Goal: Use online tool/utility: Use online tool/utility

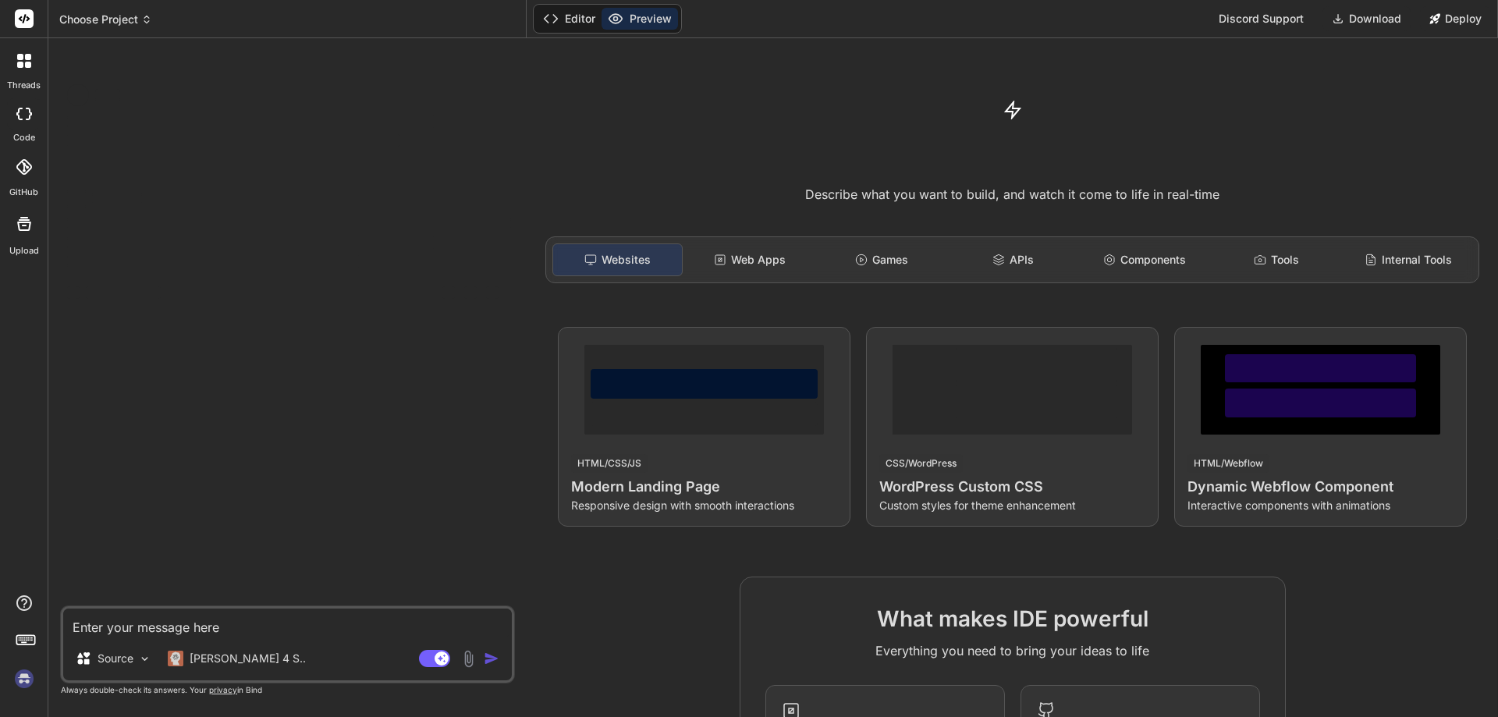
type textarea "x"
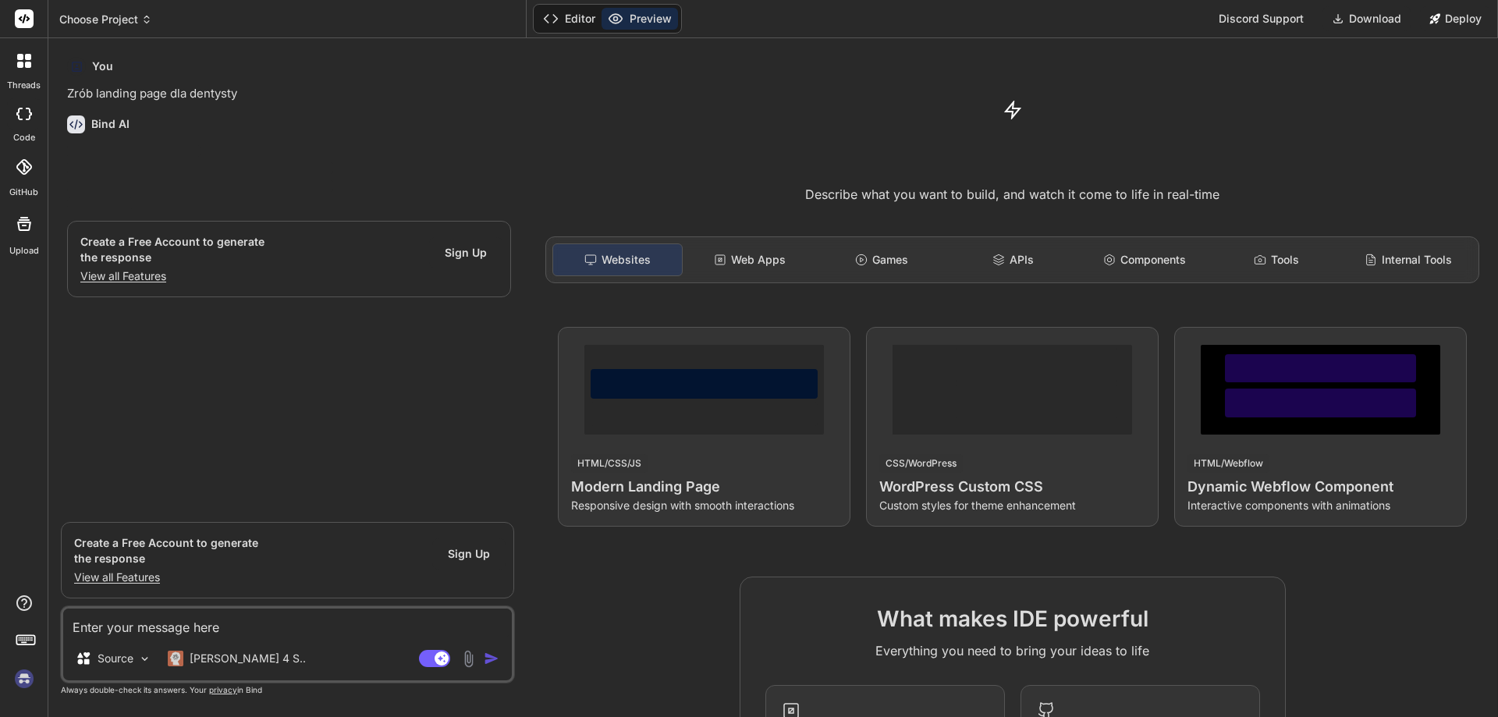
click at [152, 627] on textarea at bounding box center [287, 623] width 449 height 28
paste textarea "Zrób landing page dla dentysty"
type textarea "Zrób landing page dla dentysty"
type textarea "x"
type textarea "Zrób landing page dla dentysty"
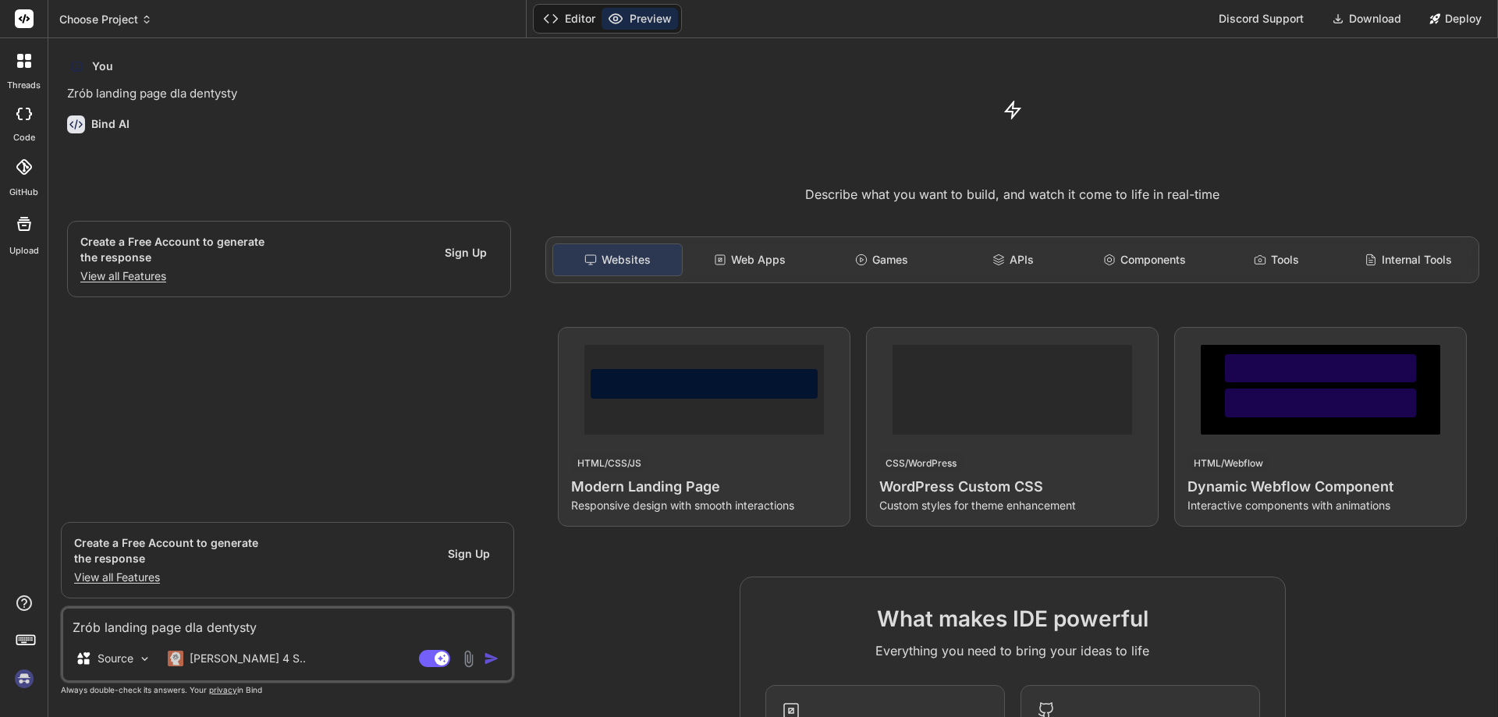
click at [489, 656] on img "button" at bounding box center [492, 659] width 16 height 16
click at [493, 658] on img "button" at bounding box center [492, 659] width 16 height 16
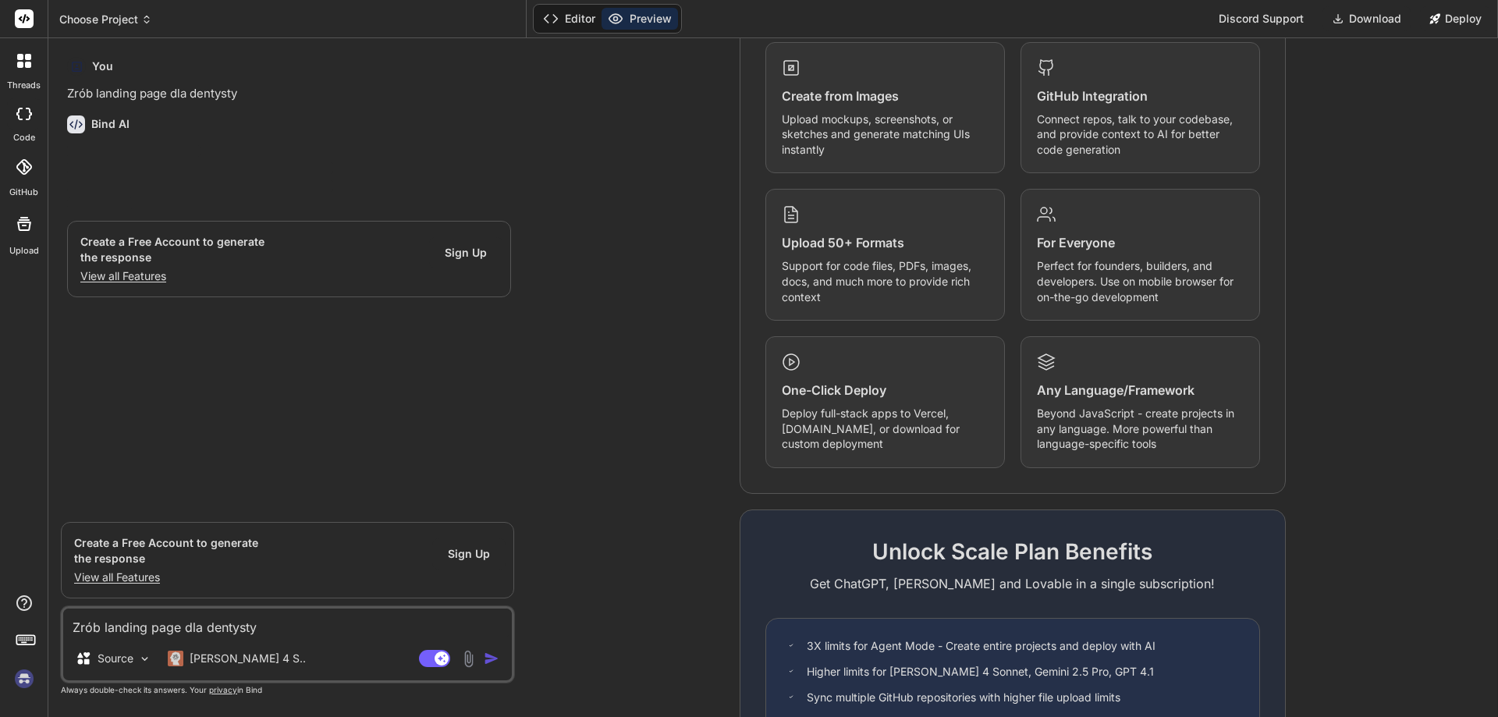
scroll to position [771, 0]
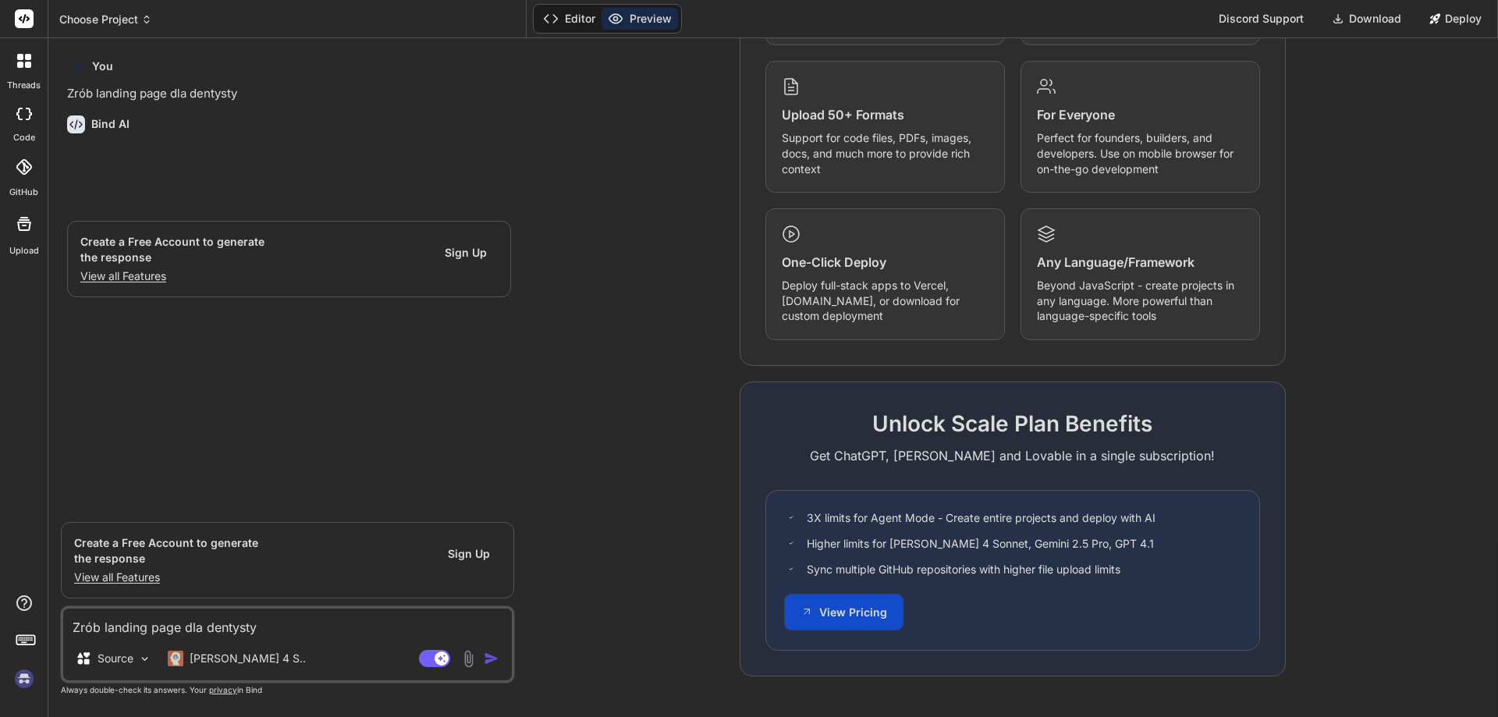
click at [870, 617] on button "View Pricing" at bounding box center [844, 612] width 118 height 35
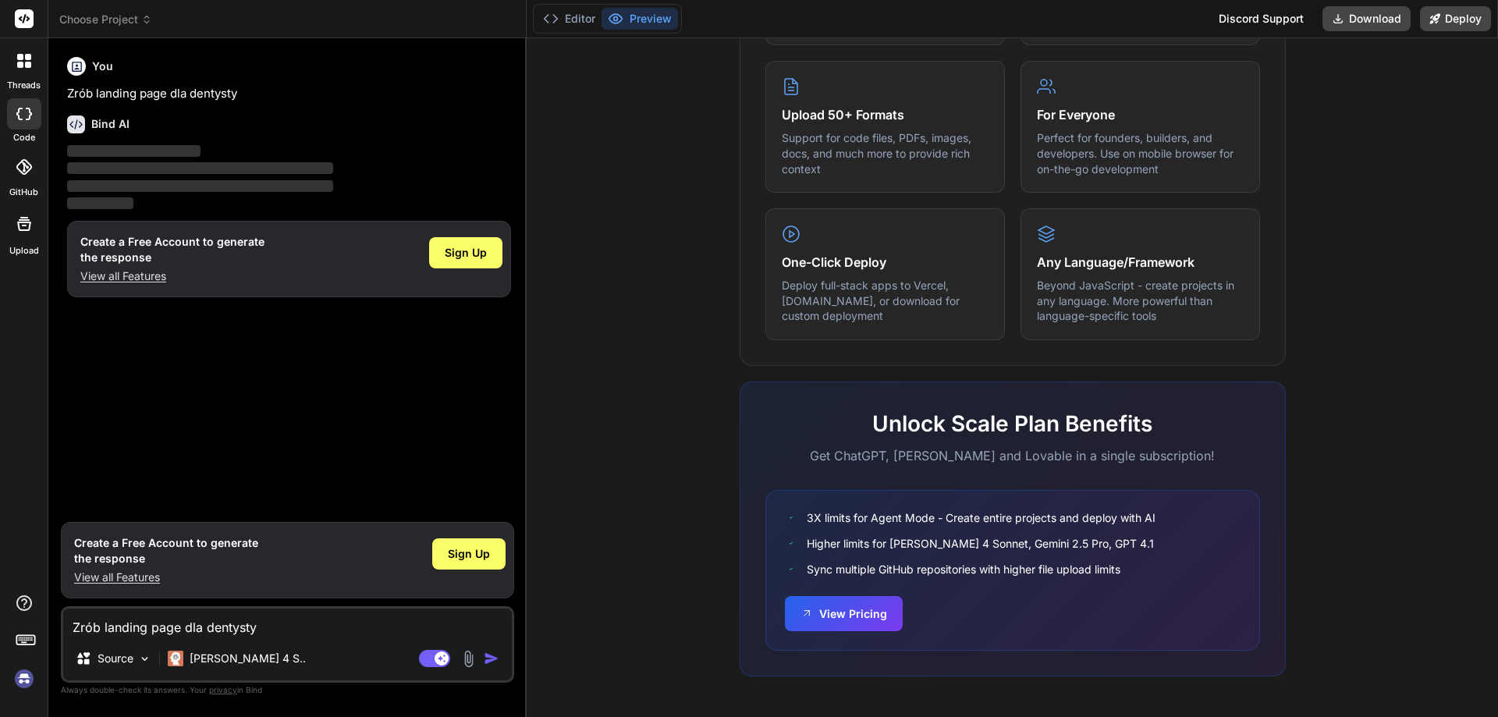
type textarea "x"
